Goal: Information Seeking & Learning: Learn about a topic

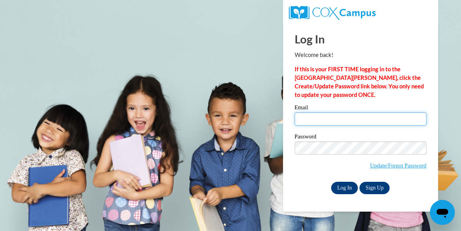
type input "stanfieldl@yahoo.com"
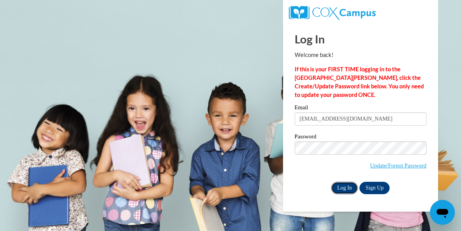
click at [341, 183] on input "Log In" at bounding box center [344, 188] width 27 height 12
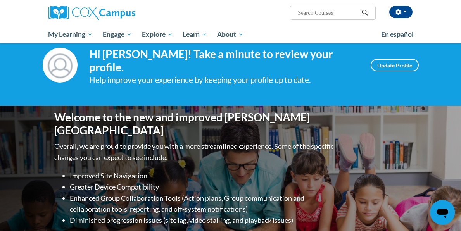
scroll to position [47, 0]
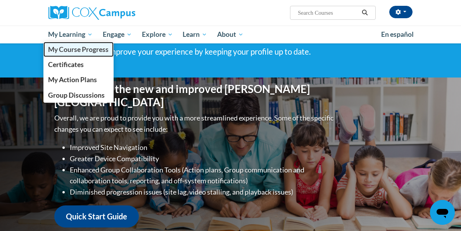
click at [80, 48] on span "My Course Progress" at bounding box center [78, 49] width 61 height 8
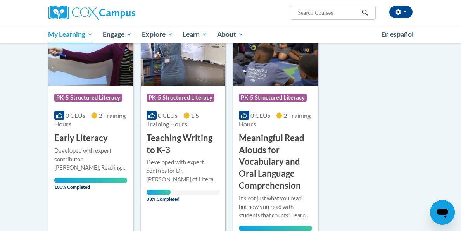
scroll to position [139, 0]
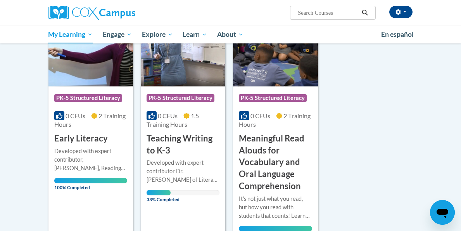
click at [170, 191] on span "33% Completed" at bounding box center [159, 196] width 24 height 12
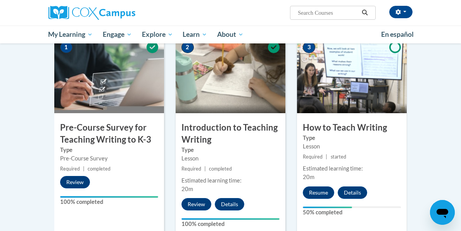
scroll to position [175, 0]
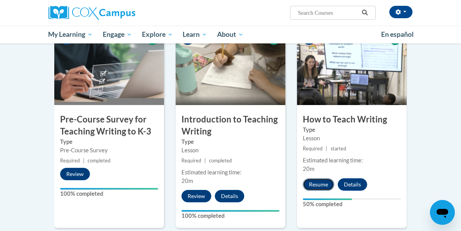
click at [322, 183] on button "Resume" at bounding box center [318, 184] width 31 height 12
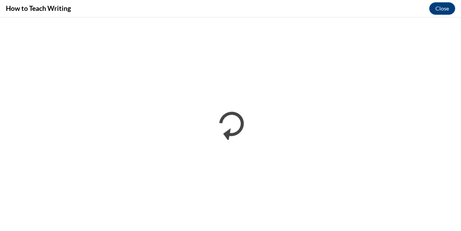
scroll to position [0, 0]
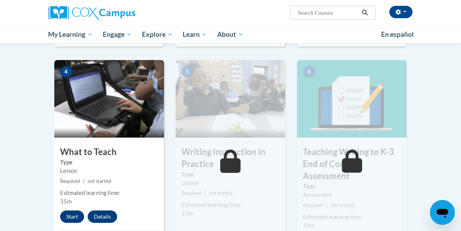
scroll to position [366, 0]
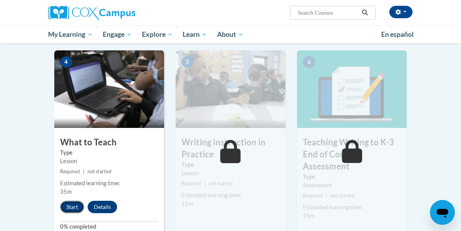
click at [73, 204] on button "Start" at bounding box center [72, 207] width 24 height 12
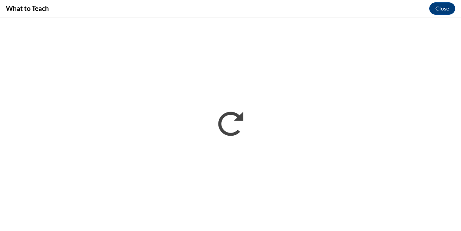
scroll to position [0, 0]
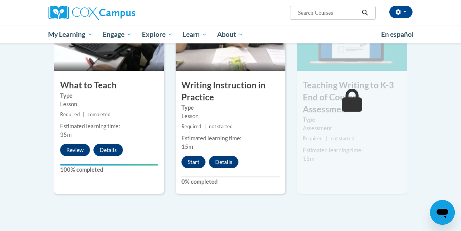
scroll to position [447, 0]
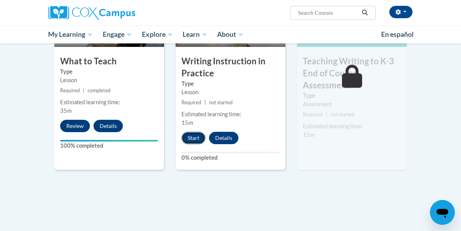
click at [191, 136] on button "Start" at bounding box center [194, 138] width 24 height 12
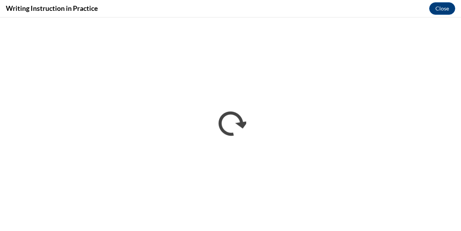
scroll to position [0, 0]
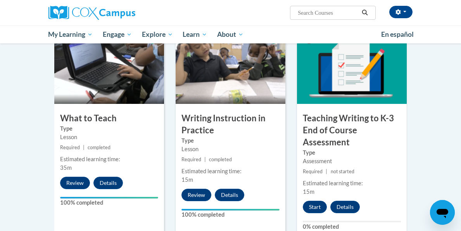
scroll to position [385, 0]
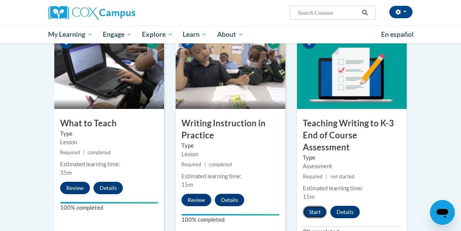
click at [314, 212] on button "Start" at bounding box center [315, 212] width 24 height 12
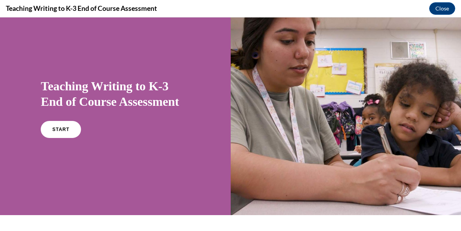
scroll to position [26, 0]
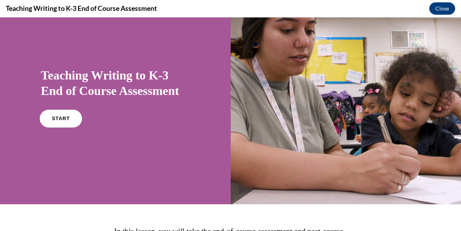
click at [68, 118] on span "START" at bounding box center [61, 119] width 18 height 6
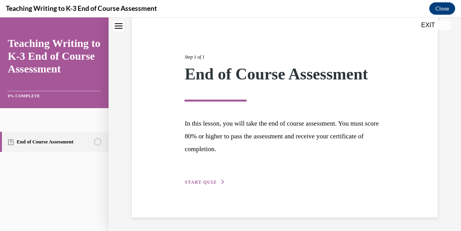
scroll to position [74, 0]
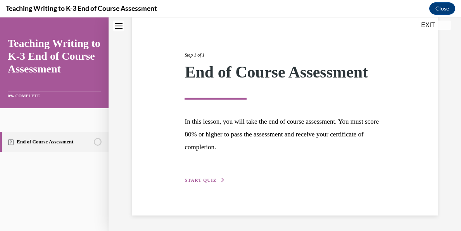
click at [198, 178] on span "START QUIZ" at bounding box center [201, 180] width 32 height 5
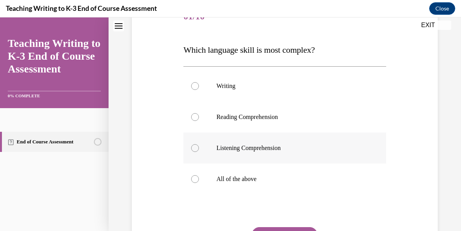
scroll to position [109, 0]
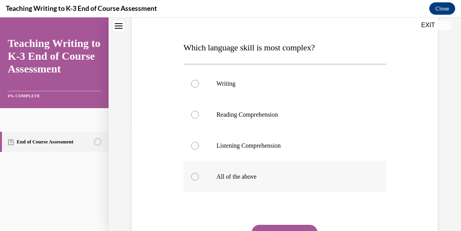
click at [194, 176] on div at bounding box center [195, 177] width 8 height 8
click at [194, 176] on input "All of the above" at bounding box center [195, 177] width 8 height 8
radio input "true"
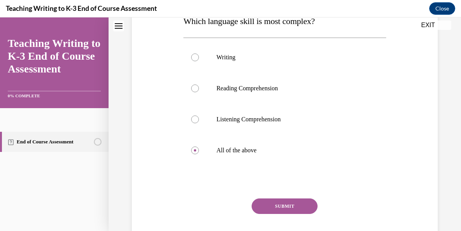
scroll to position [137, 0]
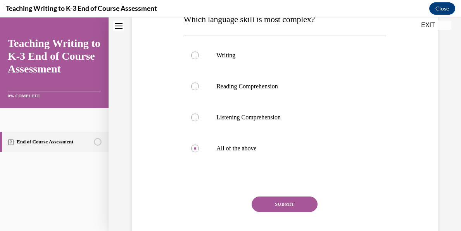
click at [274, 201] on button "SUBMIT" at bounding box center [285, 205] width 66 height 16
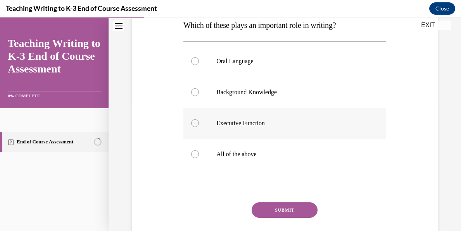
scroll to position [141, 0]
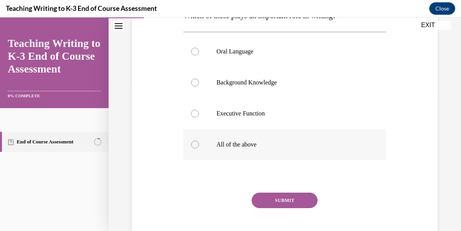
click at [197, 146] on div at bounding box center [195, 145] width 8 height 8
click at [197, 146] on input "All of the above" at bounding box center [195, 145] width 8 height 8
radio input "true"
click at [277, 203] on button "SUBMIT" at bounding box center [285, 201] width 66 height 16
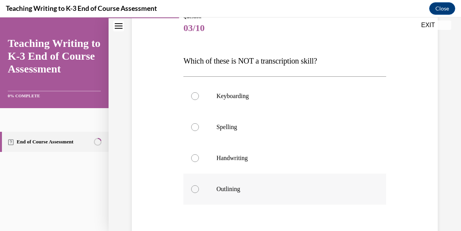
scroll to position [100, 0]
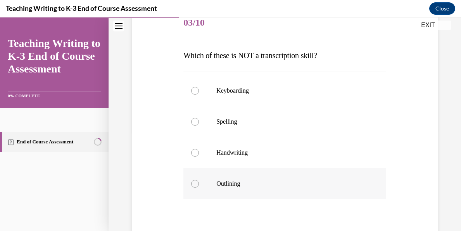
click at [192, 186] on div at bounding box center [195, 184] width 8 height 8
click at [192, 186] on input "Outlining" at bounding box center [195, 184] width 8 height 8
radio input "true"
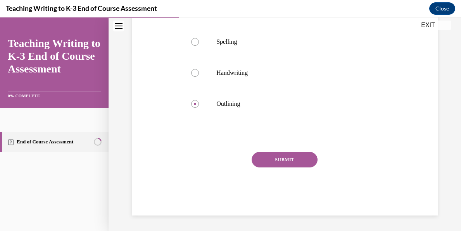
click at [289, 158] on button "SUBMIT" at bounding box center [285, 160] width 66 height 16
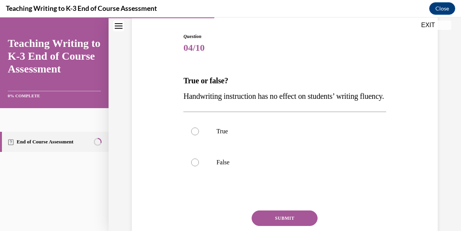
scroll to position [76, 0]
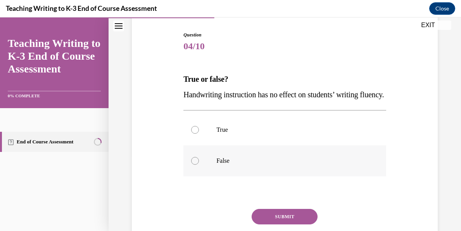
click at [194, 165] on div at bounding box center [195, 161] width 8 height 8
click at [194, 165] on input "False" at bounding box center [195, 161] width 8 height 8
radio input "true"
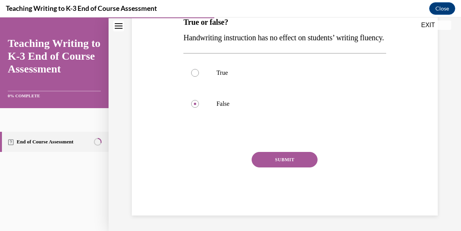
scroll to position [149, 0]
click at [288, 159] on button "SUBMIT" at bounding box center [285, 160] width 66 height 16
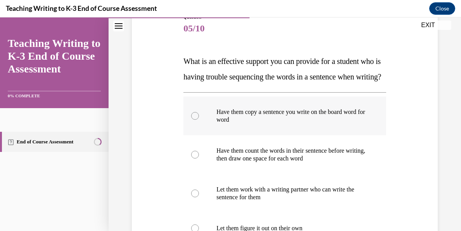
scroll to position [104, 0]
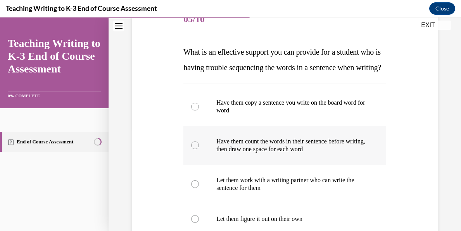
drag, startPoint x: 196, startPoint y: 159, endPoint x: 200, endPoint y: 159, distance: 4.3
click at [197, 149] on div at bounding box center [195, 146] width 8 height 8
click at [197, 149] on input "Have them count the words in their sentence before writing, then draw one space…" at bounding box center [195, 146] width 8 height 8
radio input "true"
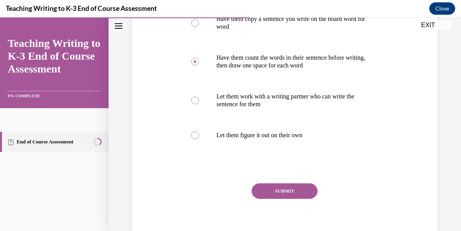
scroll to position [188, 0]
click at [290, 199] on button "SUBMIT" at bounding box center [285, 191] width 66 height 16
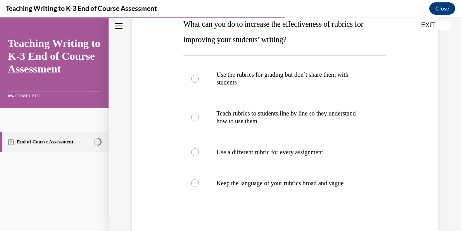
scroll to position [142, 0]
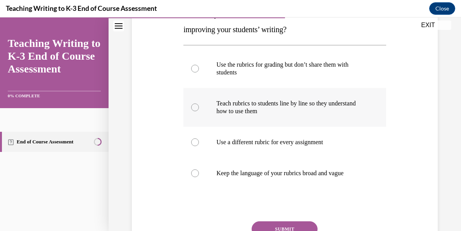
click at [193, 105] on div at bounding box center [195, 108] width 8 height 8
click at [193, 105] on input "Teach rubrics to students line by line so they understand how to use them" at bounding box center [195, 108] width 8 height 8
radio input "true"
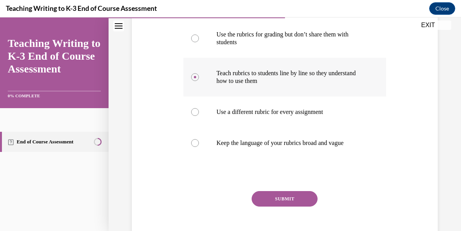
scroll to position [173, 0]
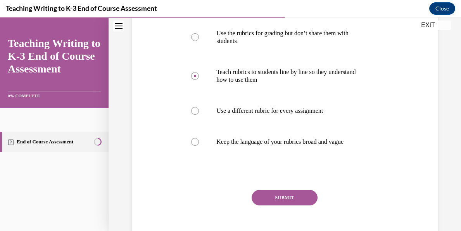
click at [291, 198] on button "SUBMIT" at bounding box center [285, 198] width 66 height 16
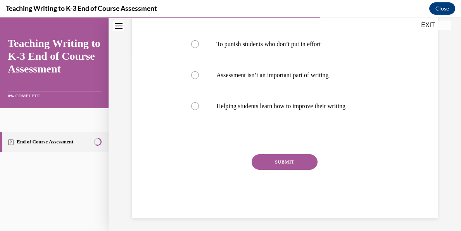
scroll to position [179, 0]
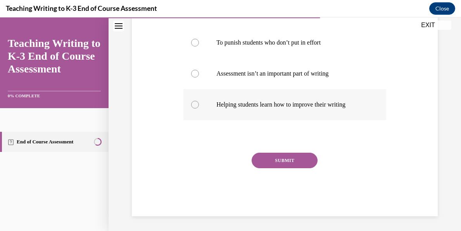
click at [191, 119] on label "Helping students learn how to improve their writing" at bounding box center [285, 104] width 203 height 31
click at [191, 109] on input "Helping students learn how to improve their writing" at bounding box center [195, 105] width 8 height 8
radio input "true"
click at [277, 168] on button "SUBMIT" at bounding box center [285, 161] width 66 height 16
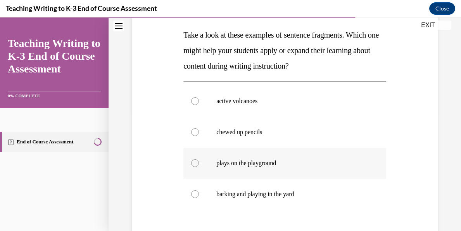
scroll to position [89, 0]
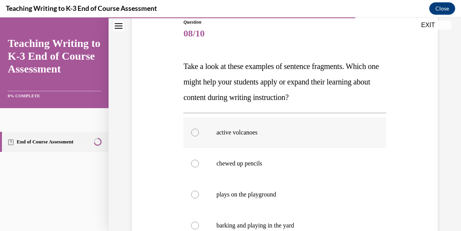
click at [196, 129] on div at bounding box center [195, 133] width 8 height 8
click at [196, 129] on input "active volcanoes" at bounding box center [195, 133] width 8 height 8
radio input "true"
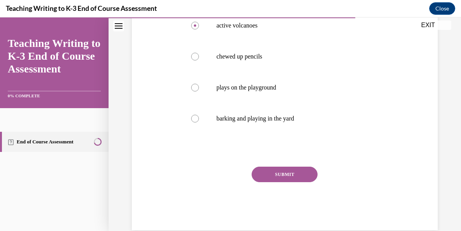
scroll to position [197, 0]
click at [300, 173] on button "SUBMIT" at bounding box center [285, 174] width 66 height 16
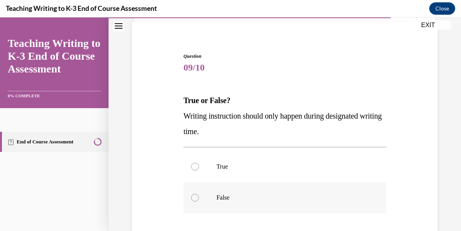
scroll to position [69, 0]
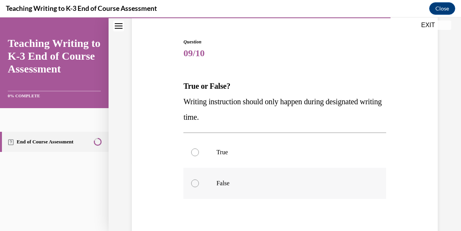
click at [194, 181] on div at bounding box center [195, 184] width 8 height 8
click at [194, 181] on input "False" at bounding box center [195, 184] width 8 height 8
radio input "true"
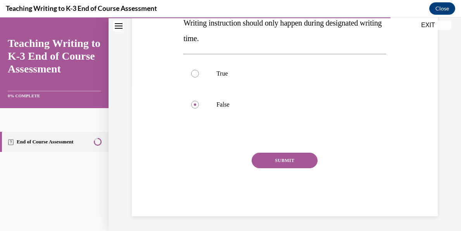
scroll to position [149, 0]
click at [281, 158] on button "SUBMIT" at bounding box center [285, 160] width 66 height 16
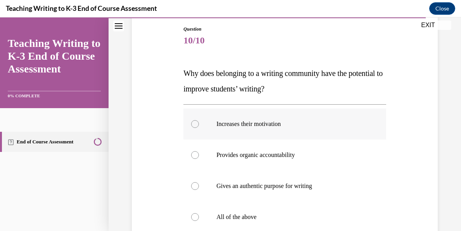
scroll to position [87, 0]
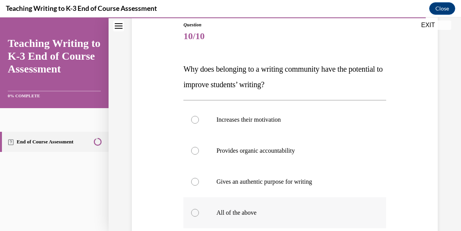
click at [194, 212] on div at bounding box center [195, 213] width 8 height 8
click at [194, 212] on input "All of the above" at bounding box center [195, 213] width 8 height 8
radio input "true"
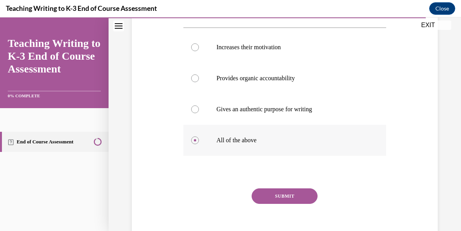
scroll to position [162, 0]
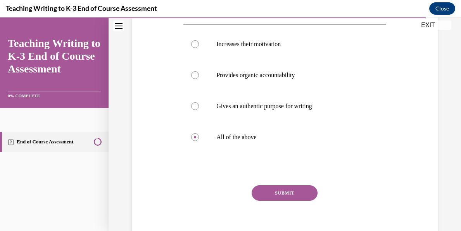
click at [286, 194] on button "SUBMIT" at bounding box center [285, 193] width 66 height 16
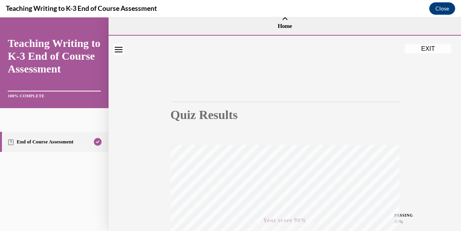
scroll to position [0, 0]
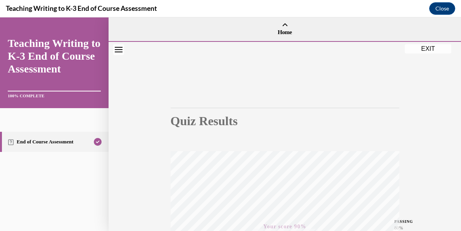
click at [120, 51] on icon "Close navigation menu" at bounding box center [119, 49] width 8 height 5
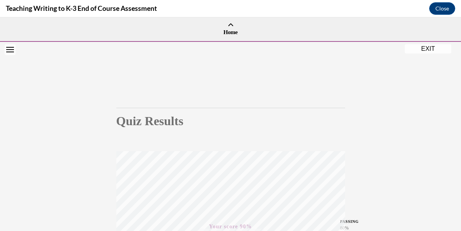
click at [12, 52] on icon "Open navigation menu" at bounding box center [10, 49] width 8 height 5
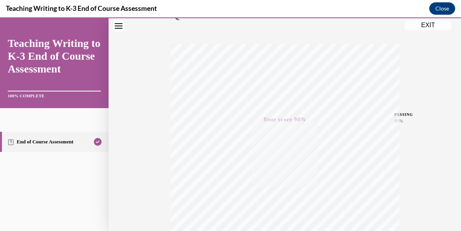
scroll to position [100, 0]
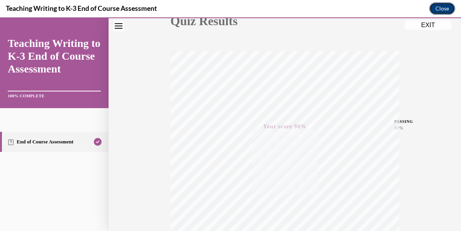
click at [439, 7] on button "Close" at bounding box center [443, 8] width 26 height 12
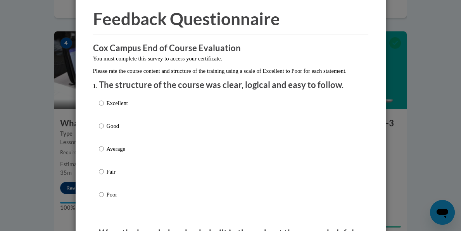
scroll to position [34, 0]
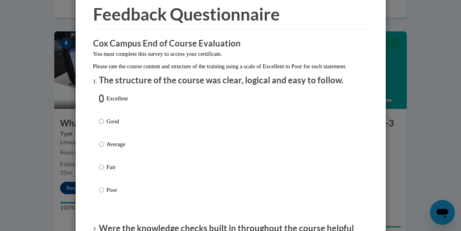
click at [101, 103] on input "Excellent" at bounding box center [101, 98] width 5 height 9
radio input "true"
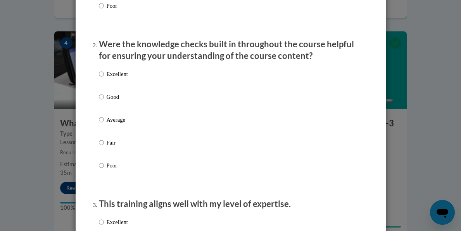
scroll to position [222, 0]
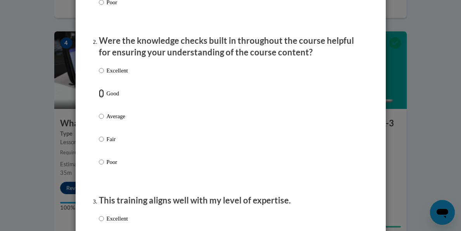
click at [100, 98] on input "Good" at bounding box center [101, 93] width 5 height 9
radio input "true"
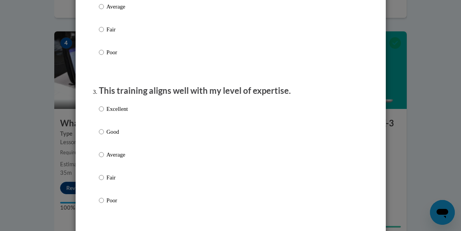
scroll to position [332, 0]
click at [100, 136] on input "Good" at bounding box center [101, 131] width 5 height 9
radio input "true"
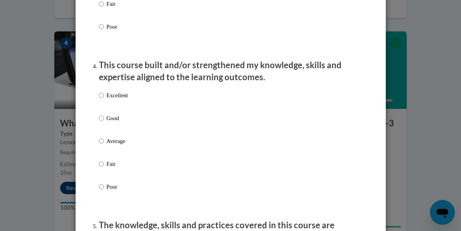
scroll to position [513, 0]
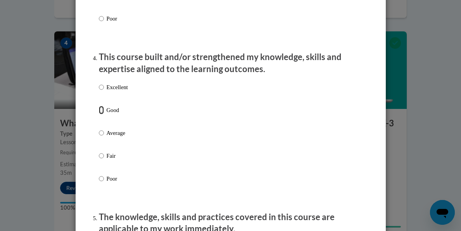
click at [100, 114] on input "Good" at bounding box center [101, 110] width 5 height 9
radio input "true"
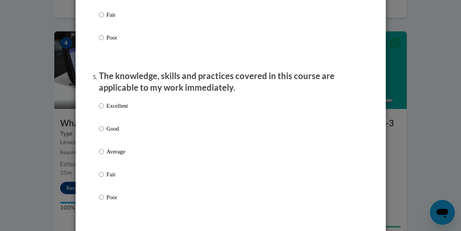
scroll to position [661, 0]
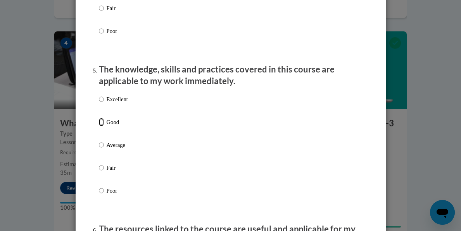
click at [101, 126] on input "Good" at bounding box center [101, 122] width 5 height 9
radio input "true"
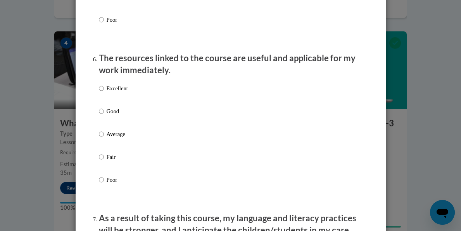
scroll to position [870, 0]
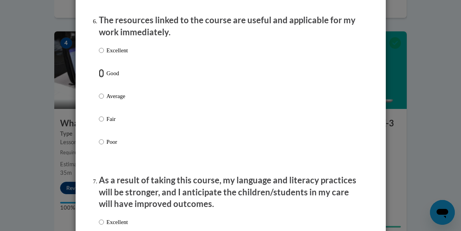
click at [102, 78] on input "Good" at bounding box center [101, 73] width 5 height 9
radio input "true"
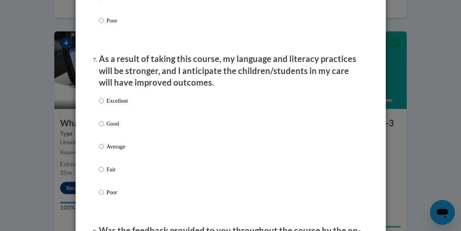
scroll to position [1002, 0]
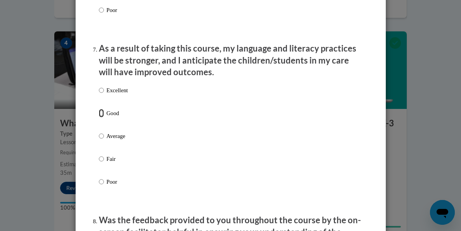
click at [102, 118] on input "Good" at bounding box center [101, 113] width 5 height 9
radio input "true"
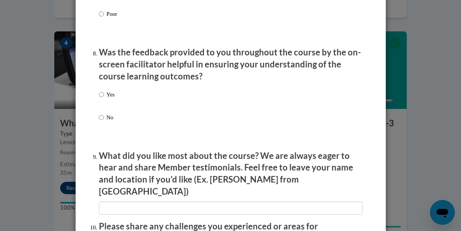
scroll to position [1161, 0]
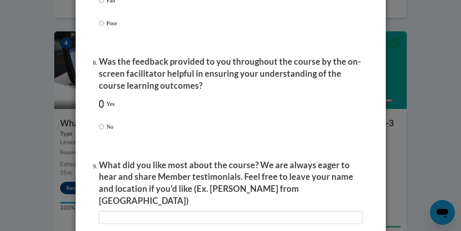
click at [102, 108] on input "Yes" at bounding box center [101, 104] width 5 height 9
radio input "true"
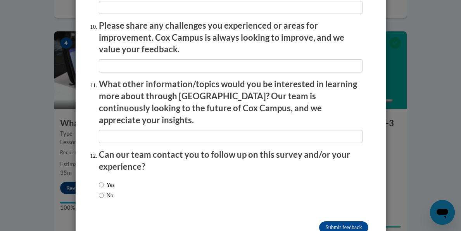
scroll to position [1381, 0]
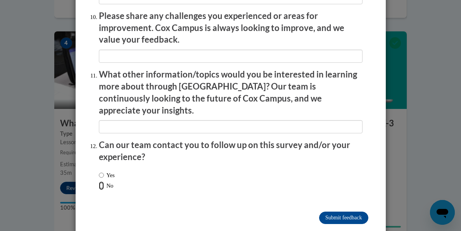
click at [101, 182] on input "No" at bounding box center [101, 186] width 5 height 9
radio input "true"
click at [324, 212] on input "Submit feedback" at bounding box center [343, 218] width 49 height 12
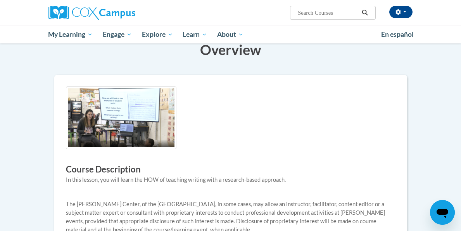
scroll to position [113, 0]
click at [136, 108] on img at bounding box center [121, 118] width 111 height 63
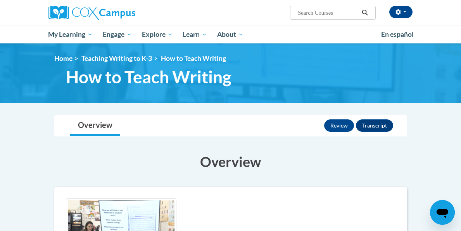
scroll to position [0, 0]
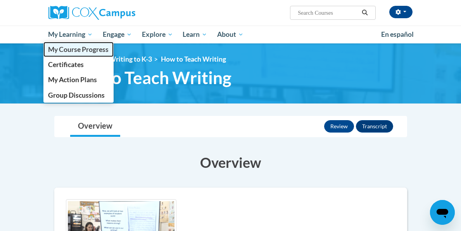
click at [81, 47] on span "My Course Progress" at bounding box center [78, 49] width 61 height 8
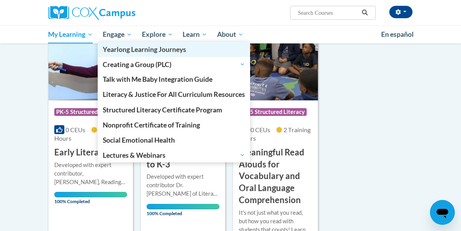
scroll to position [125, 0]
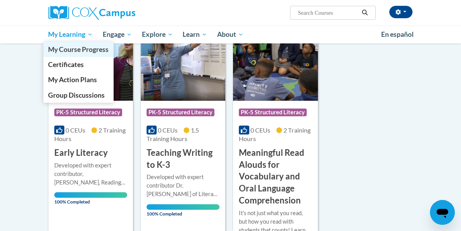
click at [80, 48] on span "My Course Progress" at bounding box center [78, 49] width 61 height 8
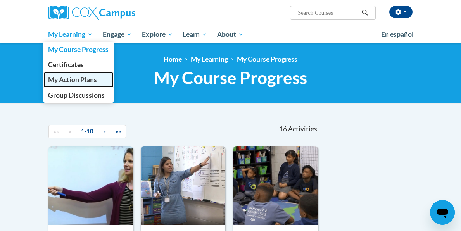
click at [77, 78] on span "My Action Plans" at bounding box center [72, 80] width 49 height 8
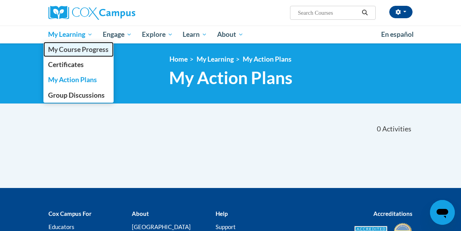
click at [69, 47] on span "My Course Progress" at bounding box center [78, 49] width 61 height 8
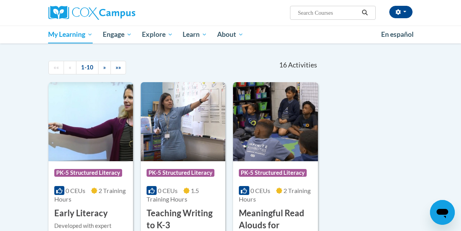
scroll to position [64, 0]
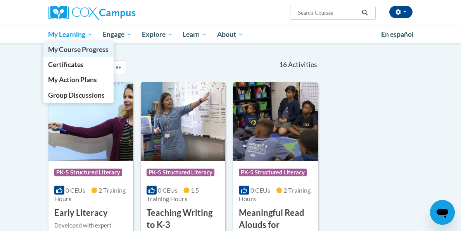
click at [64, 52] on span "My Course Progress" at bounding box center [78, 49] width 61 height 8
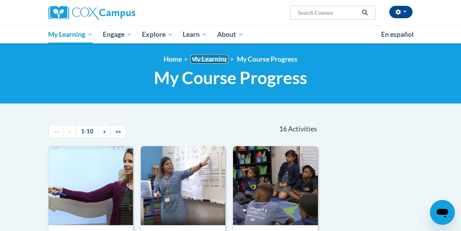
click at [201, 60] on link "My Learning" at bounding box center [209, 59] width 37 height 8
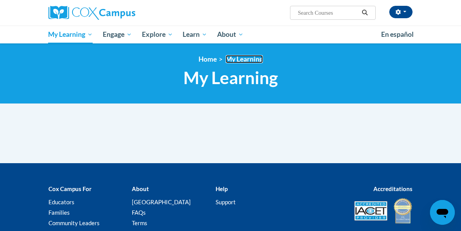
click at [236, 59] on link "My Learning" at bounding box center [244, 59] width 37 height 8
click at [249, 57] on link "My Learning" at bounding box center [244, 59] width 37 height 8
click at [203, 79] on span "My Learning" at bounding box center [231, 78] width 95 height 21
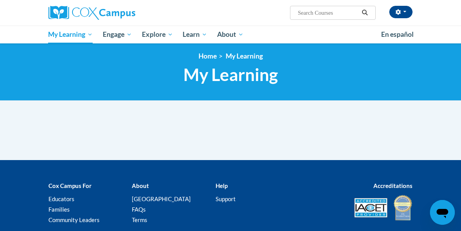
scroll to position [4, 0]
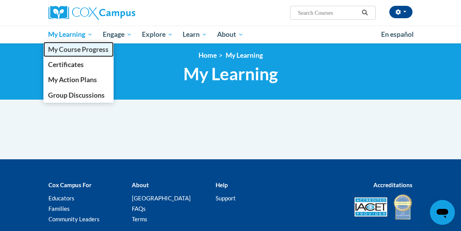
click at [68, 48] on span "My Course Progress" at bounding box center [78, 49] width 61 height 8
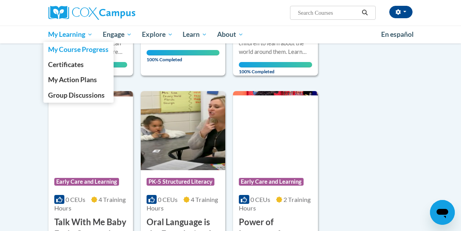
scroll to position [513, 0]
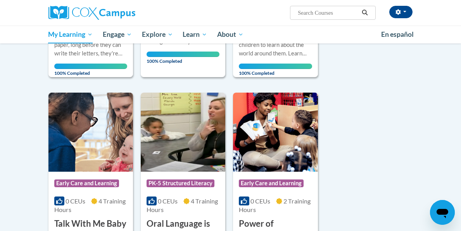
click at [365, 11] on icon "Search" at bounding box center [365, 13] width 7 height 6
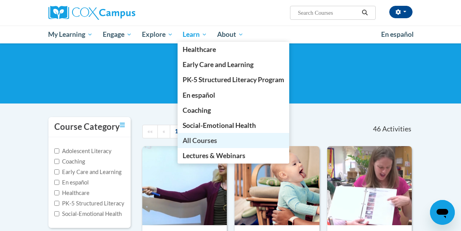
click at [198, 139] on span "All Courses" at bounding box center [200, 141] width 35 height 8
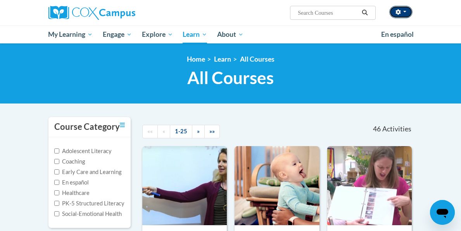
click at [406, 11] on span "button" at bounding box center [405, 12] width 3 height 2
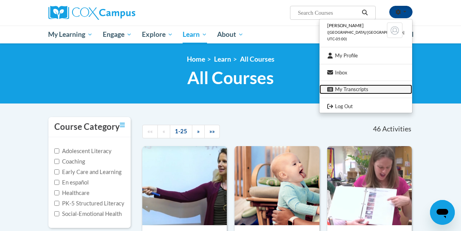
click at [362, 89] on link "My Transcripts" at bounding box center [366, 90] width 93 height 10
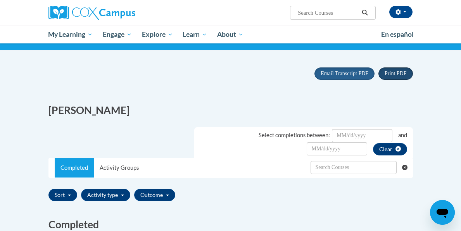
scroll to position [45, 0]
